Goal: Task Accomplishment & Management: Use online tool/utility

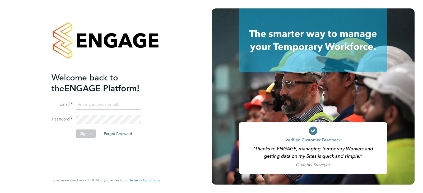
type input "alice.collier@uk.g4s.com"
click at [166, 113] on div "Welcome back to the ENGAGE Platform! Email alice.collier@uk.g4s.com Password Si…" at bounding box center [105, 96] width 129 height 193
click at [90, 135] on button "Sign In" at bounding box center [86, 134] width 20 height 8
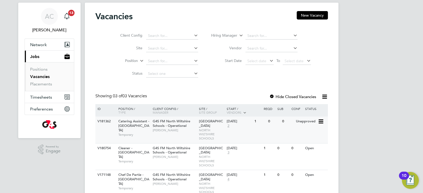
scroll to position [27, 0]
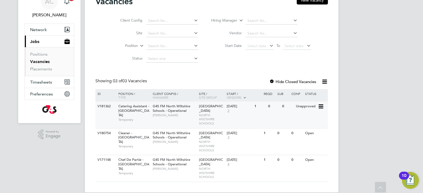
click at [320, 105] on icon at bounding box center [319, 107] width 5 height 6
click at [311, 118] on li "View Details" at bounding box center [307, 118] width 31 height 7
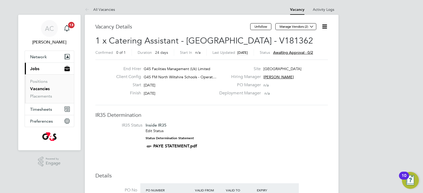
click at [300, 52] on span "Awaiting approval - 0/2" at bounding box center [293, 52] width 40 height 5
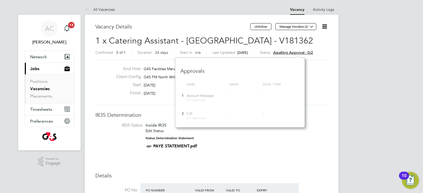
scroll to position [5, 40]
drag, startPoint x: 365, startPoint y: 23, endPoint x: 375, endPoint y: 44, distance: 23.7
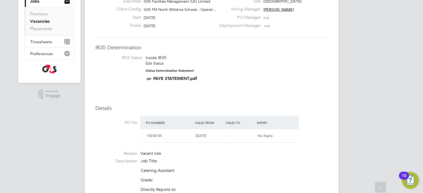
scroll to position [0, 0]
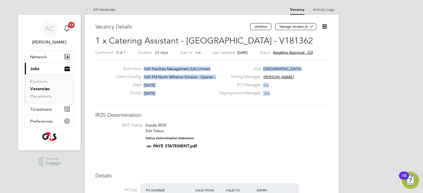
drag, startPoint x: 278, startPoint y: 97, endPoint x: 116, endPoint y: 68, distance: 165.0
click at [116, 68] on div "End Hirer G4S Facilities Management (Uk) Limited Client Config G4S FM North Wil…" at bounding box center [211, 82] width 237 height 32
click at [112, 89] on div "Start [DATE]" at bounding box center [164, 86] width 104 height 8
drag, startPoint x: 287, startPoint y: 94, endPoint x: 104, endPoint y: 65, distance: 185.0
click at [104, 65] on div "End Hirer G4S Facilities Management (Uk) Limited Client Config G4S FM North Wil…" at bounding box center [211, 83] width 232 height 46
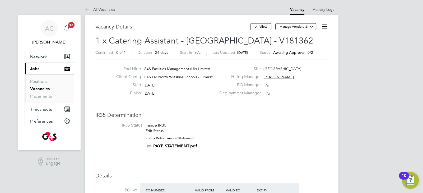
click at [316, 93] on div "Deployment Manager n/a" at bounding box center [273, 95] width 114 height 8
